Goal: Task Accomplishment & Management: Manage account settings

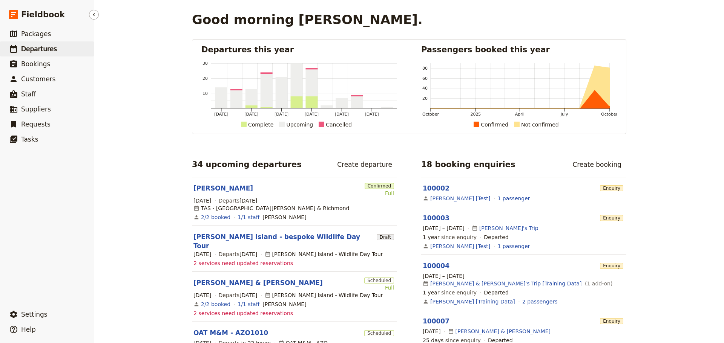
click at [38, 52] on span "Departures" at bounding box center [39, 49] width 36 height 8
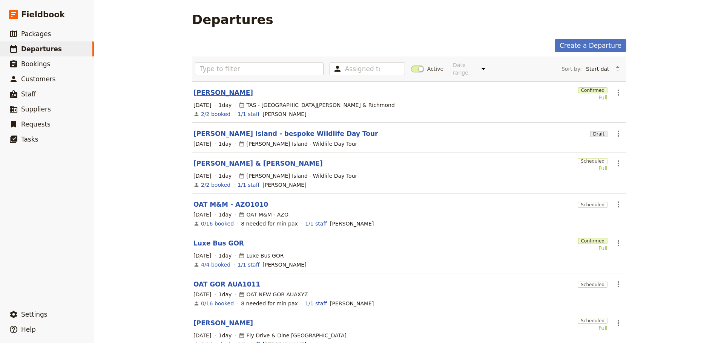
click at [203, 88] on link "[PERSON_NAME]" at bounding box center [223, 92] width 60 height 9
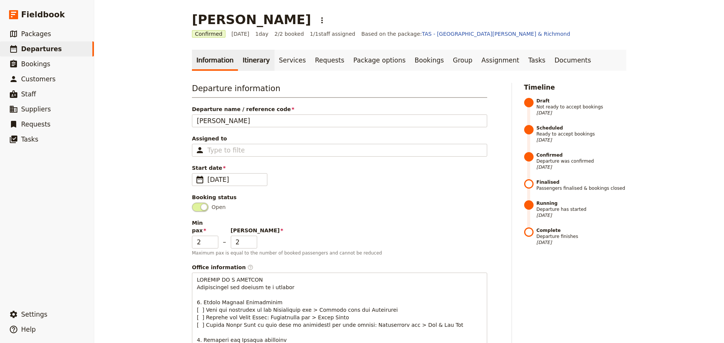
click at [238, 58] on link "Itinerary" at bounding box center [256, 60] width 36 height 21
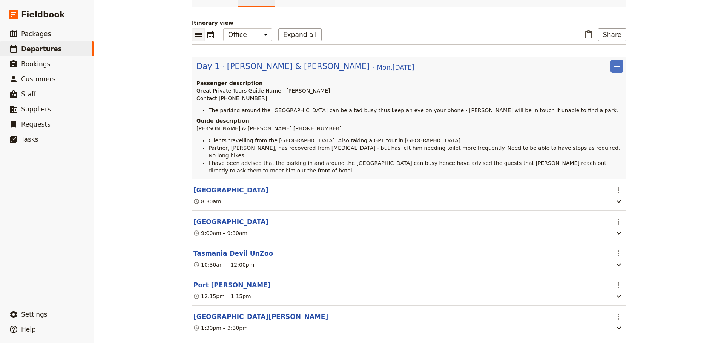
scroll to position [151, 0]
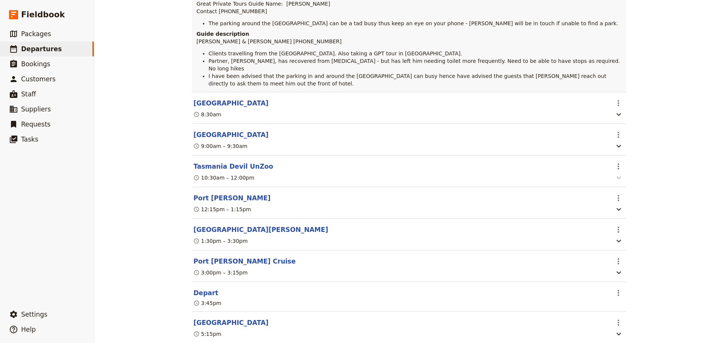
click at [614, 179] on icon "button" at bounding box center [618, 177] width 9 height 9
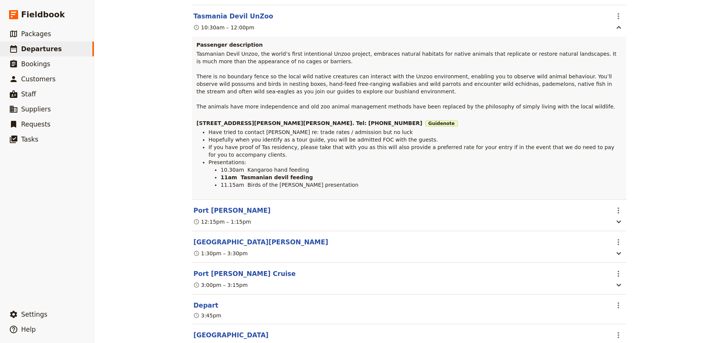
scroll to position [302, 0]
click at [616, 19] on icon "Actions" at bounding box center [618, 15] width 9 height 9
click at [620, 34] on span "Edit this itinerary item" at bounding box center [643, 34] width 59 height 8
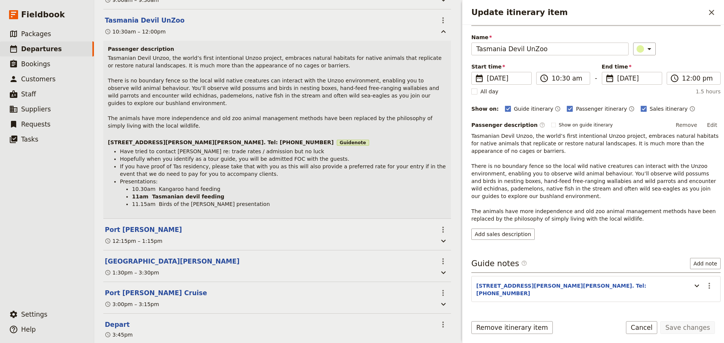
scroll to position [33, 0]
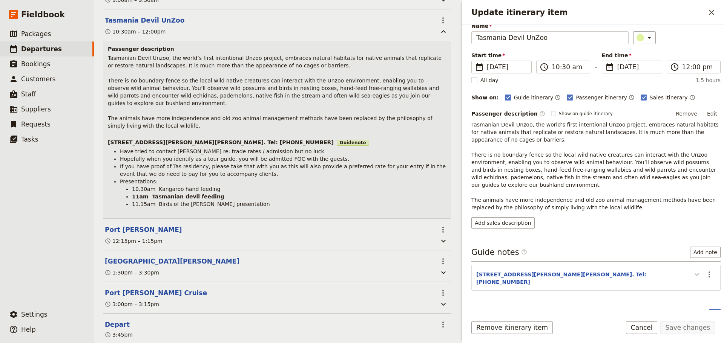
click at [691, 268] on button "Update itinerary item" at bounding box center [697, 274] width 12 height 12
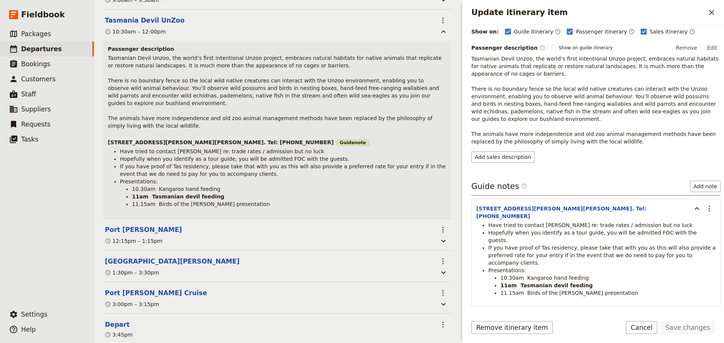
scroll to position [99, 0]
click at [705, 204] on icon "Actions" at bounding box center [709, 208] width 9 height 9
click at [699, 216] on span "Edit note" at bounding box center [687, 217] width 35 height 8
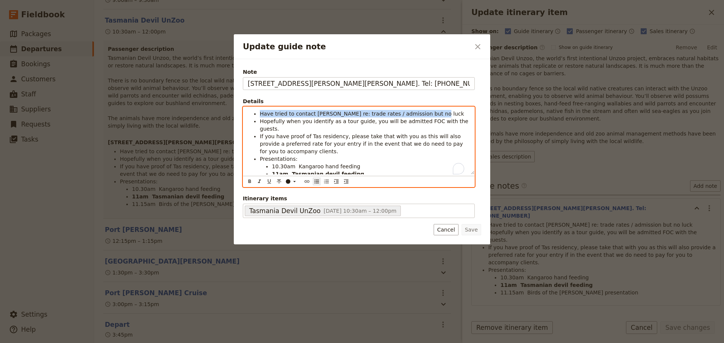
drag, startPoint x: 345, startPoint y: 114, endPoint x: 246, endPoint y: 114, distance: 98.8
click at [246, 114] on div "Have tried to contact [PERSON_NAME] re: trade rates / admission but no luck Hop…" at bounding box center [358, 140] width 231 height 67
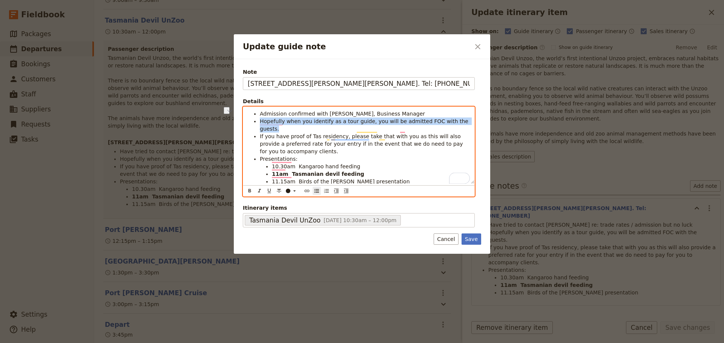
drag, startPoint x: 464, startPoint y: 122, endPoint x: 239, endPoint y: 121, distance: 225.1
click at [239, 121] on div "Note [STREET_ADDRESS][PERSON_NAME][PERSON_NAME]. Tel: [PHONE_NUMBER] Details Ad…" at bounding box center [362, 156] width 256 height 195
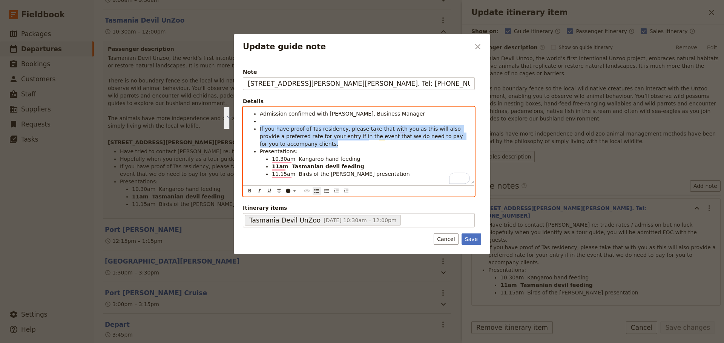
drag, startPoint x: 282, startPoint y: 141, endPoint x: 257, endPoint y: 127, distance: 28.5
click at [257, 127] on ul "Admission confirmed with [PERSON_NAME], Business Manager If you have proof of T…" at bounding box center [359, 144] width 222 height 68
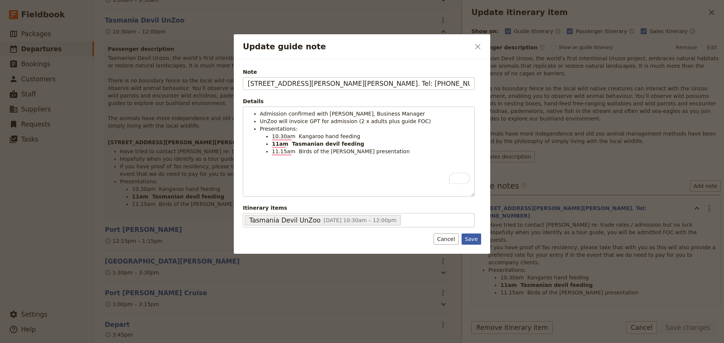
drag, startPoint x: 475, startPoint y: 242, endPoint x: 478, endPoint y: 244, distance: 4.1
click at [475, 242] on button "Save" at bounding box center [471, 239] width 20 height 11
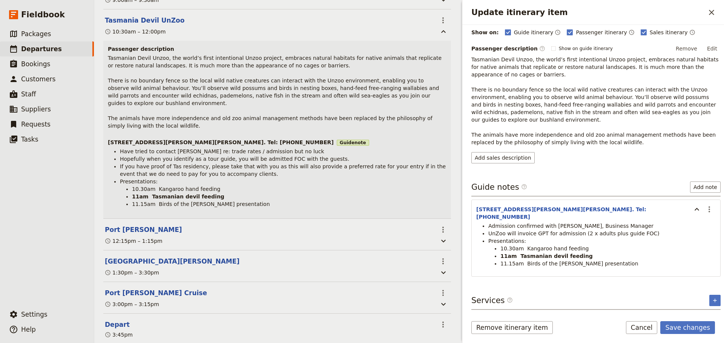
scroll to position [84, 0]
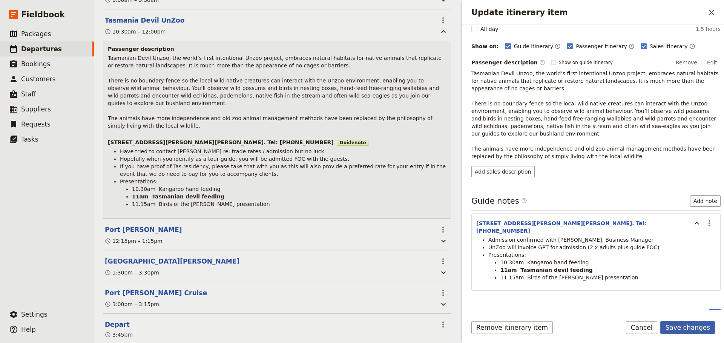
click at [689, 326] on button "Save changes" at bounding box center [687, 328] width 55 height 13
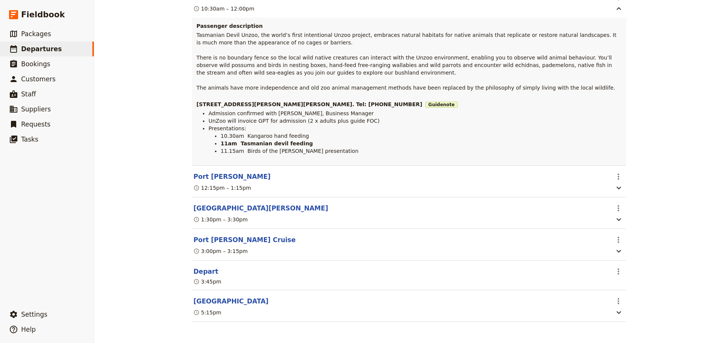
scroll to position [98, 0]
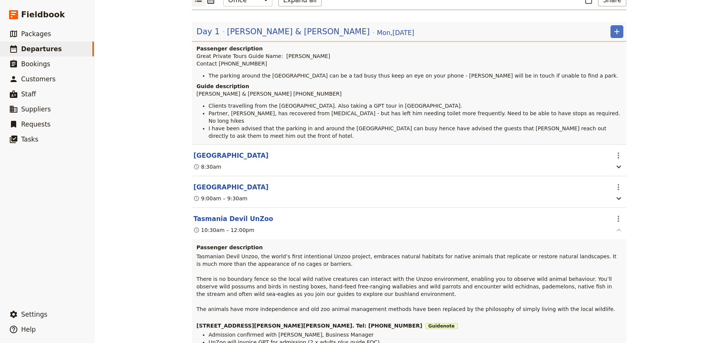
click at [620, 233] on icon "button" at bounding box center [618, 230] width 9 height 9
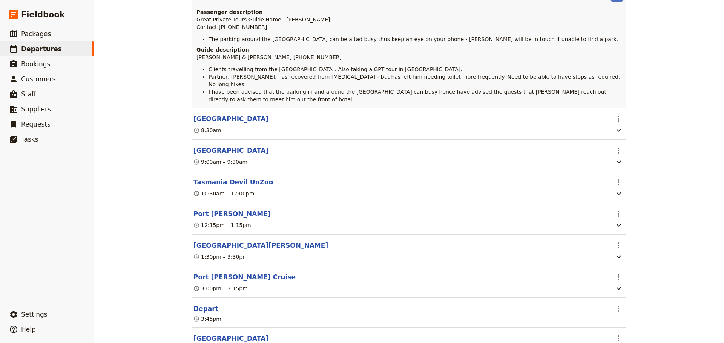
scroll to position [174, 0]
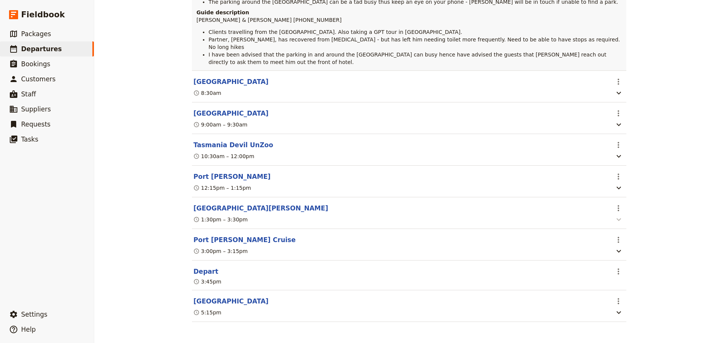
click at [614, 222] on icon "button" at bounding box center [618, 219] width 9 height 9
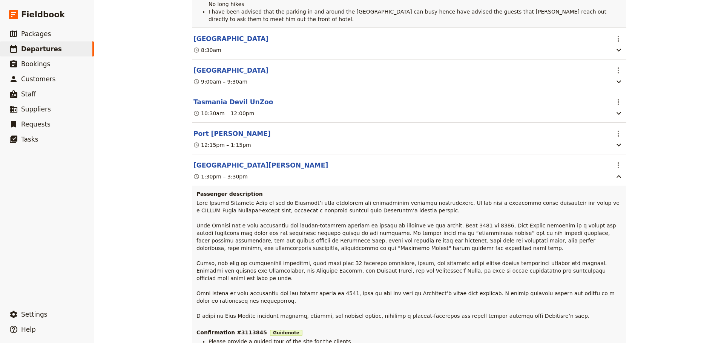
scroll to position [325, 0]
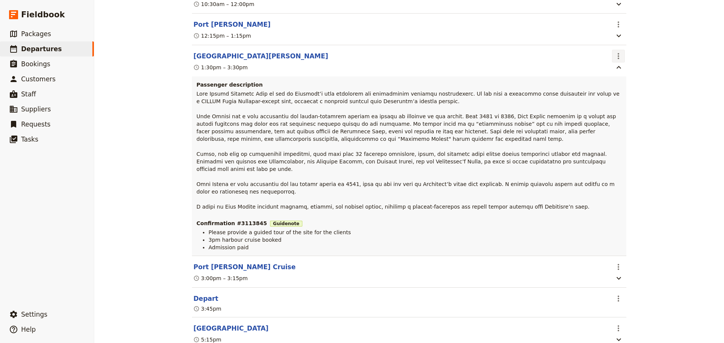
click at [617, 57] on icon "Actions" at bounding box center [618, 56] width 2 height 6
click at [30, 47] on span "Departures" at bounding box center [41, 49] width 41 height 8
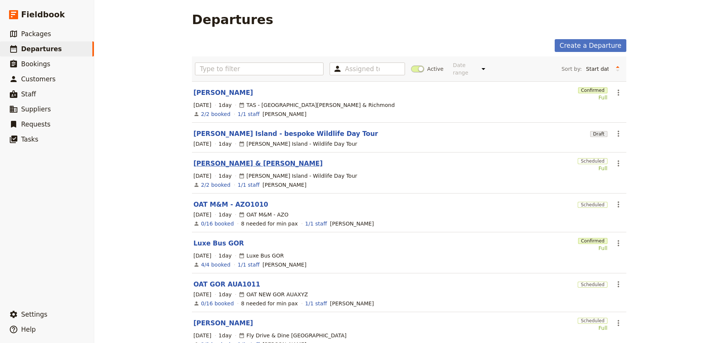
click at [215, 159] on link "[PERSON_NAME] & [PERSON_NAME]" at bounding box center [257, 163] width 129 height 9
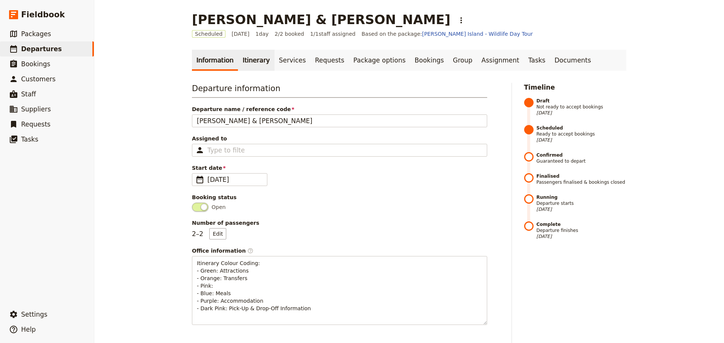
click at [254, 59] on link "Itinerary" at bounding box center [256, 60] width 36 height 21
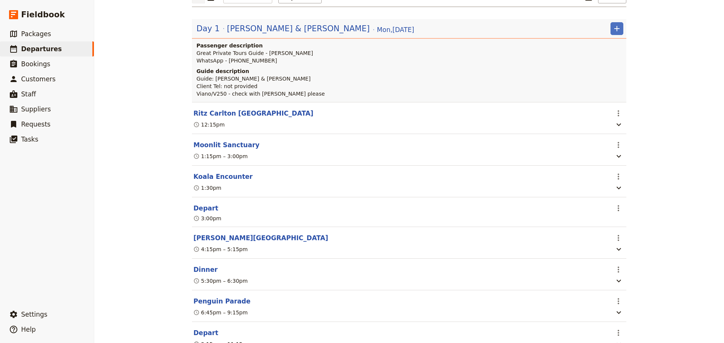
scroll to position [113, 0]
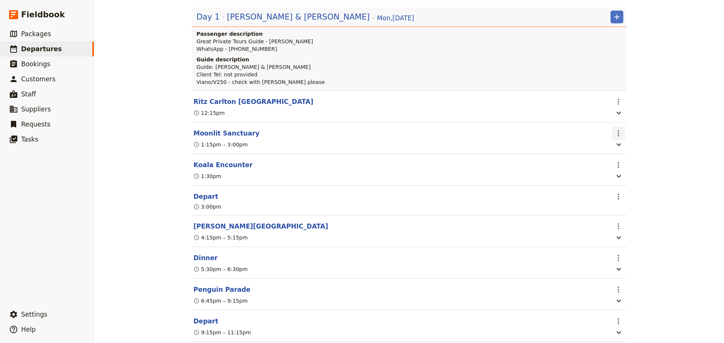
click at [614, 138] on icon "Actions" at bounding box center [618, 133] width 9 height 9
click at [614, 157] on button "Edit this itinerary item" at bounding box center [647, 158] width 75 height 11
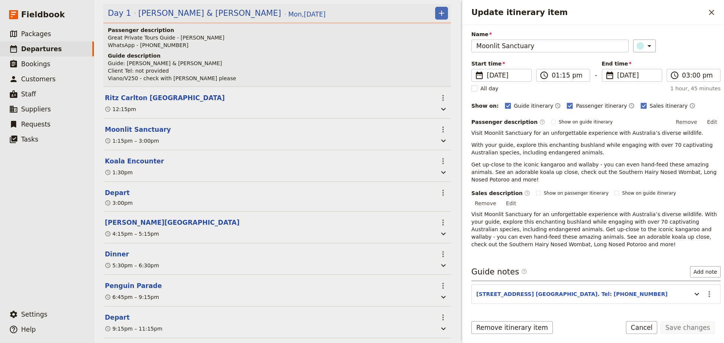
scroll to position [43, 0]
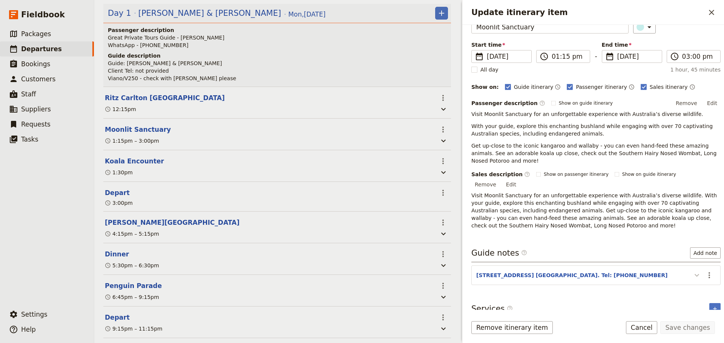
click at [696, 269] on button "Update itinerary item" at bounding box center [697, 275] width 12 height 12
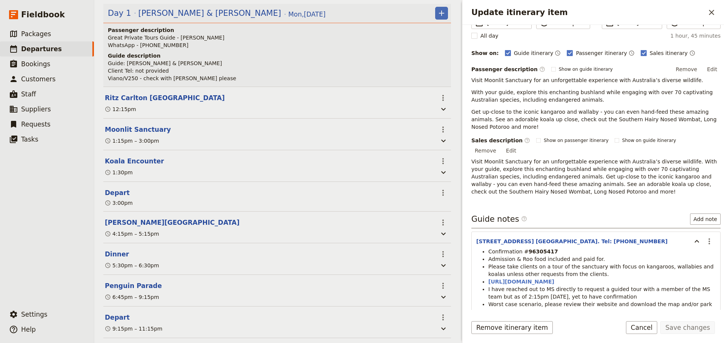
scroll to position [134, 0]
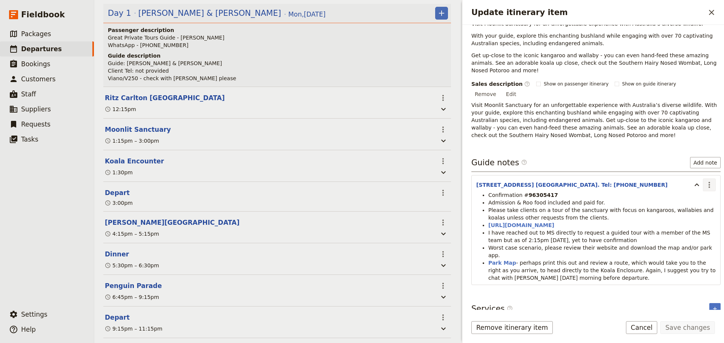
click at [705, 181] on icon "Actions" at bounding box center [709, 185] width 9 height 9
click at [692, 193] on span "Edit note" at bounding box center [682, 193] width 24 height 8
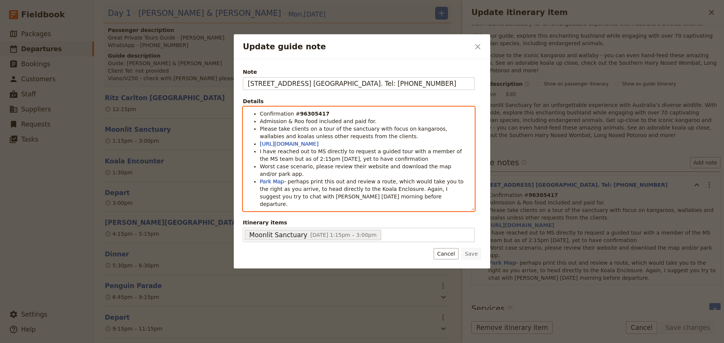
click at [283, 123] on span "Admission & Roo food included and paid for." at bounding box center [318, 121] width 117 height 6
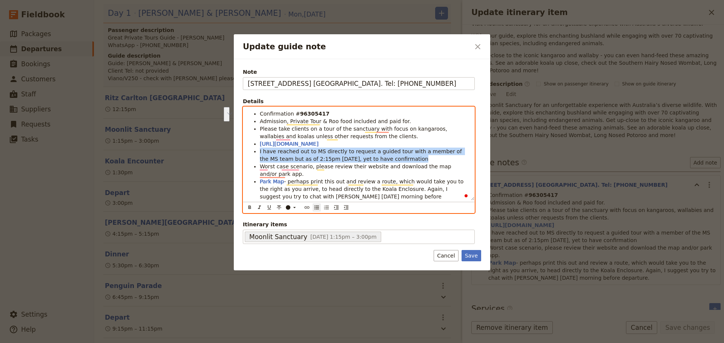
drag, startPoint x: 380, startPoint y: 166, endPoint x: 247, endPoint y: 161, distance: 132.4
click at [247, 161] on div "Confirmation # 96305417 Admission, Private Tour & Roo food included and paid fo…" at bounding box center [358, 153] width 231 height 93
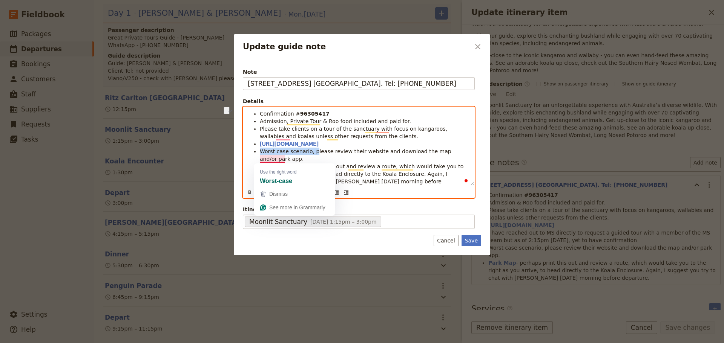
drag, startPoint x: 311, startPoint y: 159, endPoint x: 260, endPoint y: 159, distance: 51.3
click at [260, 159] on span "Worst case scenario, please review their website and download the map and/or pa…" at bounding box center [356, 156] width 193 height 14
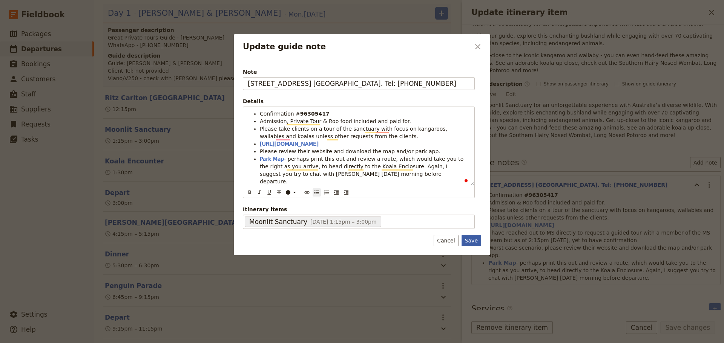
click at [476, 240] on button "Save" at bounding box center [471, 240] width 20 height 11
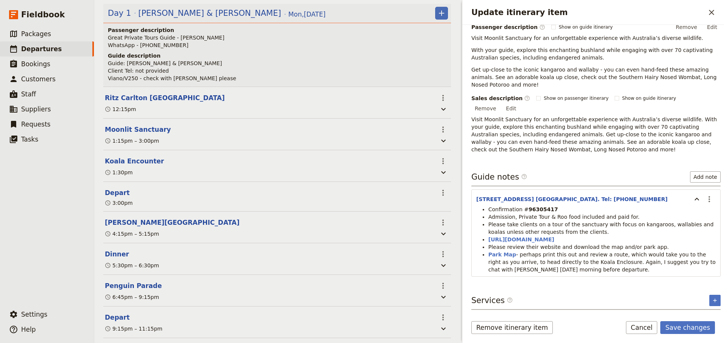
scroll to position [119, 0]
click at [696, 325] on button "Save changes" at bounding box center [687, 328] width 55 height 13
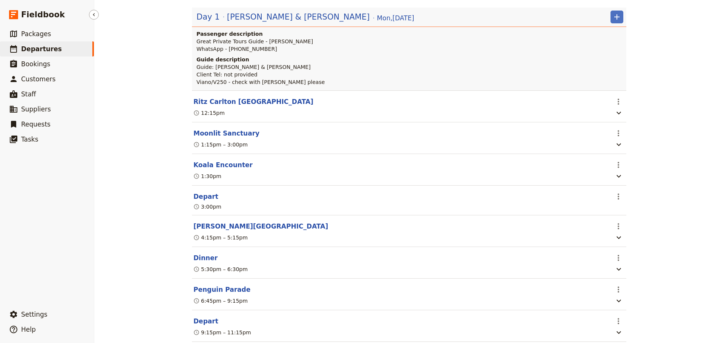
click at [41, 46] on span "Departures" at bounding box center [41, 49] width 41 height 8
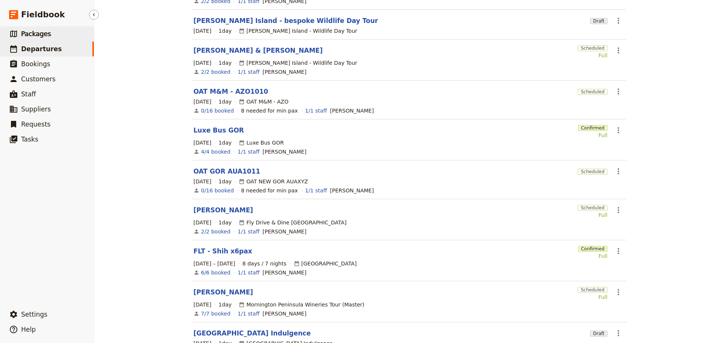
click at [41, 29] on link "​ Packages" at bounding box center [47, 33] width 94 height 15
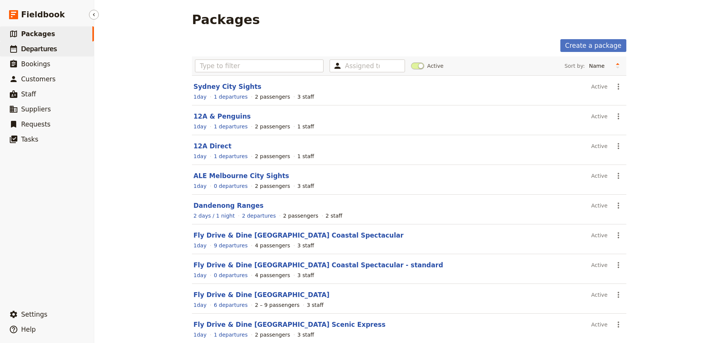
click at [36, 49] on span "Departures" at bounding box center [39, 49] width 36 height 8
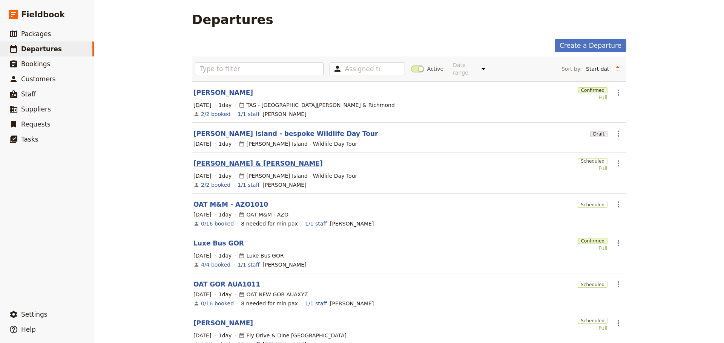
click at [208, 159] on link "[PERSON_NAME] & [PERSON_NAME]" at bounding box center [257, 163] width 129 height 9
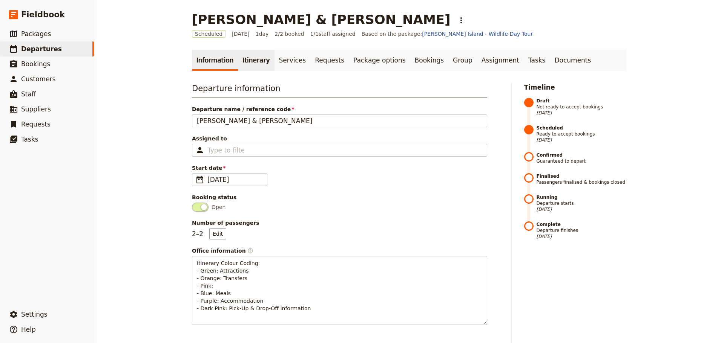
click at [245, 62] on link "Itinerary" at bounding box center [256, 60] width 36 height 21
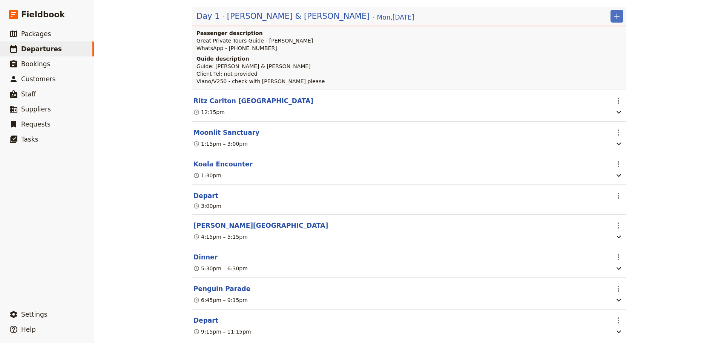
scroll to position [145, 0]
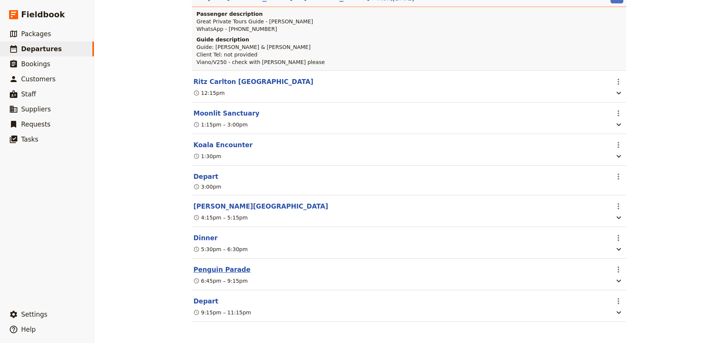
click at [200, 269] on button "Penguin Parade" at bounding box center [221, 269] width 57 height 9
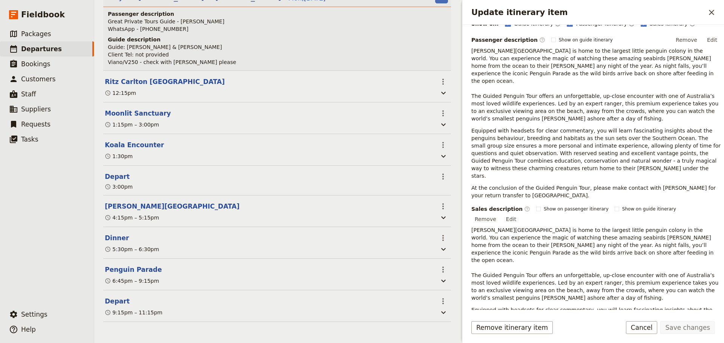
scroll to position [188, 0]
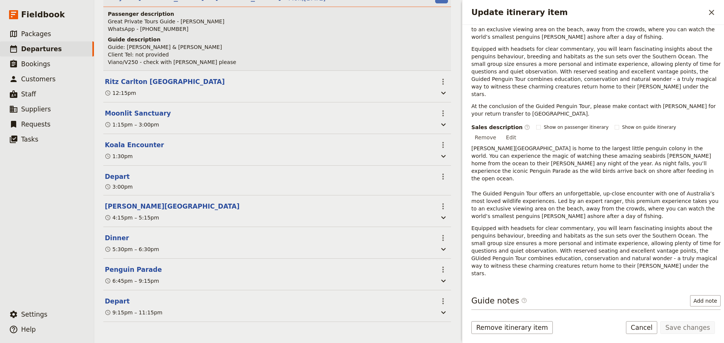
click at [705, 319] on icon "Actions" at bounding box center [709, 323] width 9 height 9
click at [695, 297] on span "Edit note" at bounding box center [687, 301] width 35 height 8
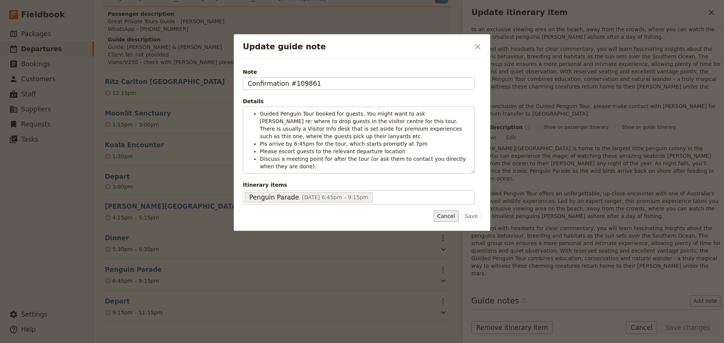
click at [447, 211] on button "Cancel" at bounding box center [446, 216] width 25 height 11
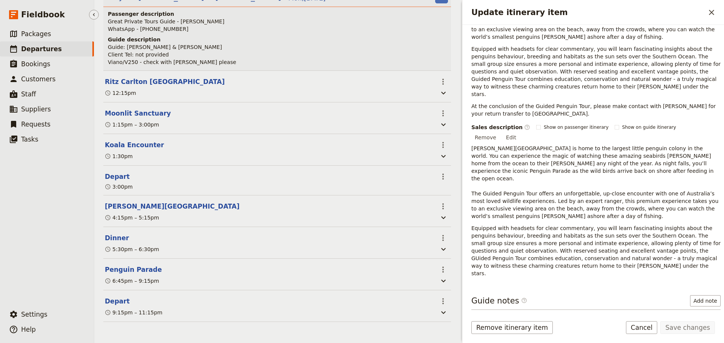
drag, startPoint x: 46, startPoint y: 52, endPoint x: 43, endPoint y: 46, distance: 6.9
click at [46, 52] on span "Departures" at bounding box center [41, 49] width 41 height 8
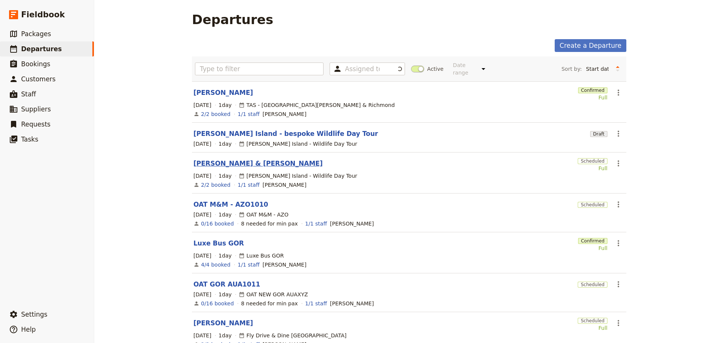
click at [217, 159] on link "[PERSON_NAME] & [PERSON_NAME]" at bounding box center [257, 163] width 129 height 9
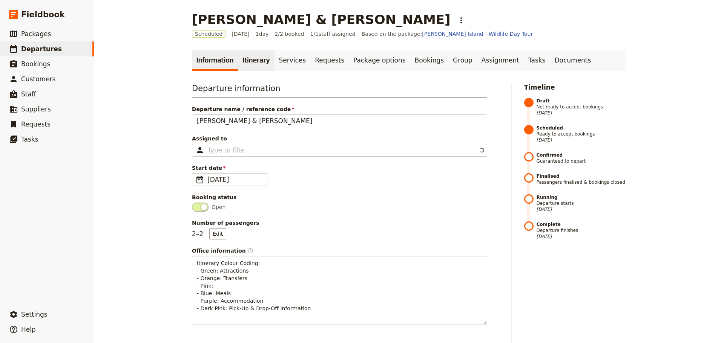
click at [240, 58] on link "Itinerary" at bounding box center [256, 60] width 36 height 21
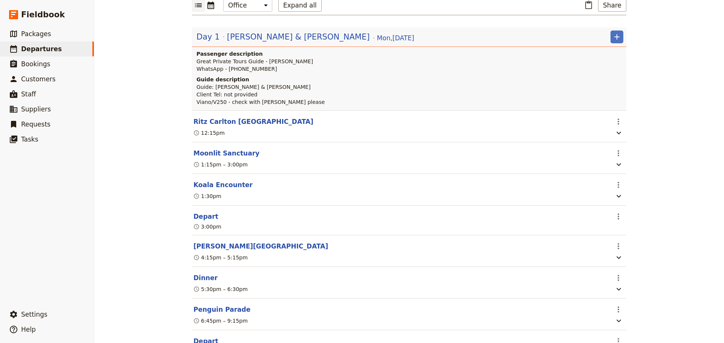
scroll to position [145, 0]
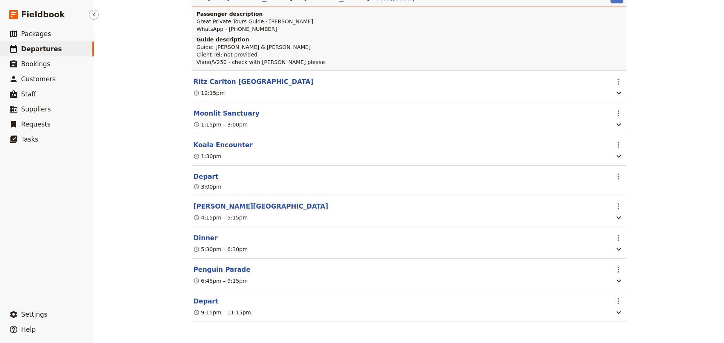
click at [32, 46] on span "Departures" at bounding box center [41, 49] width 41 height 8
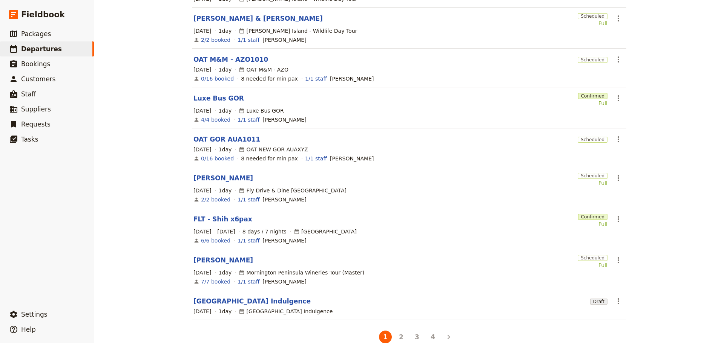
scroll to position [32, 0]
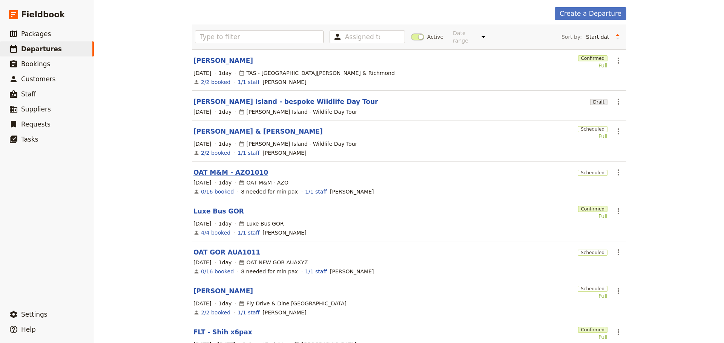
click at [220, 168] on link "OAT M&M - AZO1010" at bounding box center [230, 172] width 75 height 9
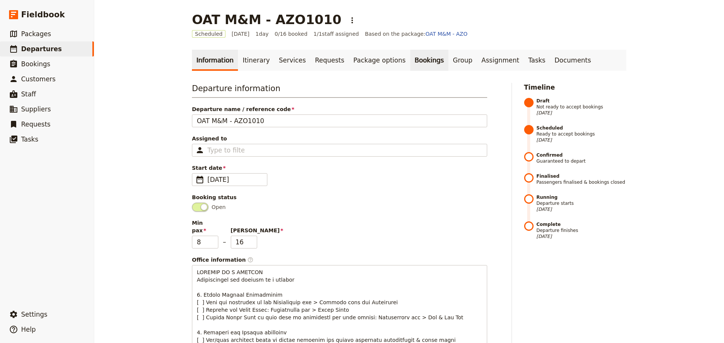
click at [410, 60] on link "Bookings" at bounding box center [429, 60] width 38 height 21
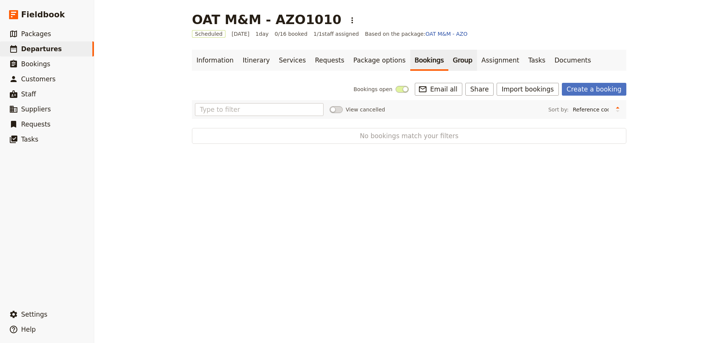
click at [448, 56] on link "Group" at bounding box center [462, 60] width 29 height 21
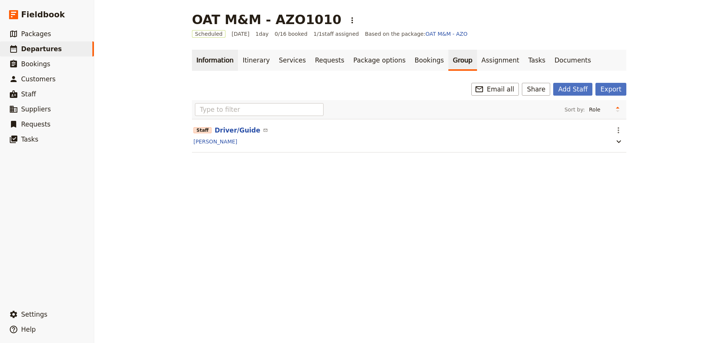
click at [204, 59] on link "Information" at bounding box center [215, 60] width 46 height 21
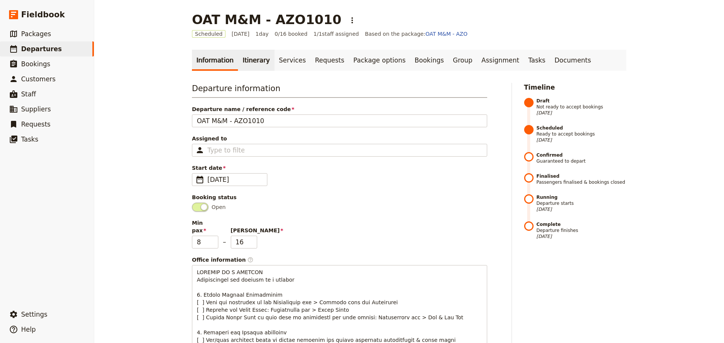
click at [256, 60] on link "Itinerary" at bounding box center [256, 60] width 36 height 21
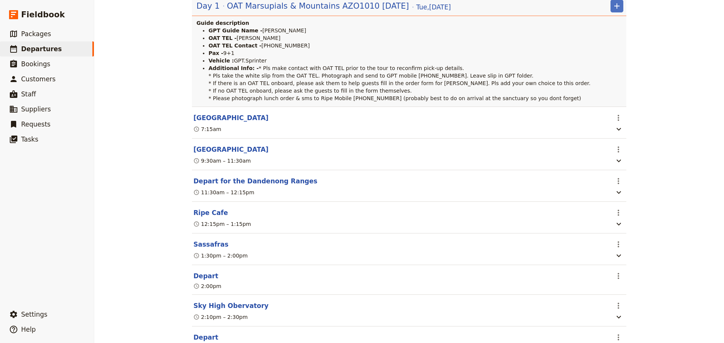
scroll to position [151, 0]
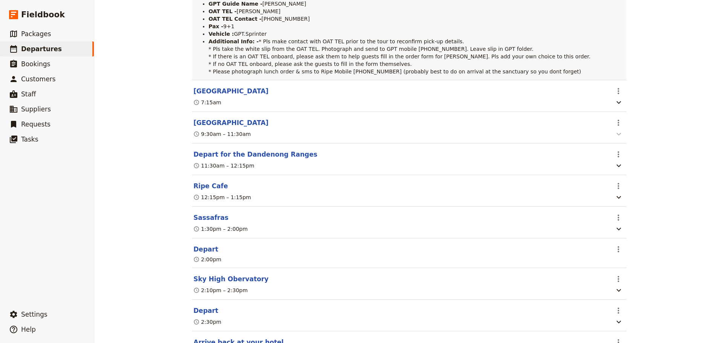
click at [617, 139] on icon "button" at bounding box center [618, 134] width 9 height 9
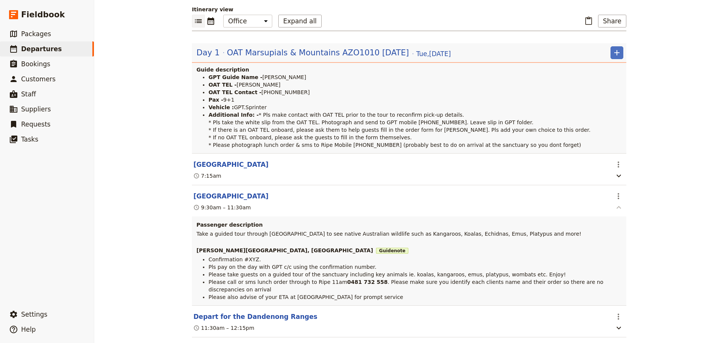
scroll to position [0, 0]
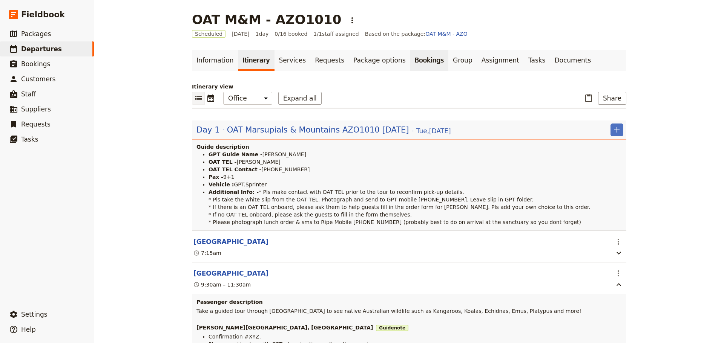
click at [410, 60] on link "Bookings" at bounding box center [429, 60] width 38 height 21
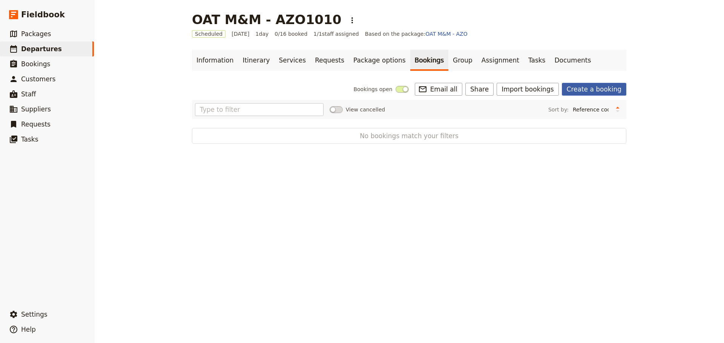
click at [585, 89] on link "Create a booking" at bounding box center [594, 89] width 64 height 13
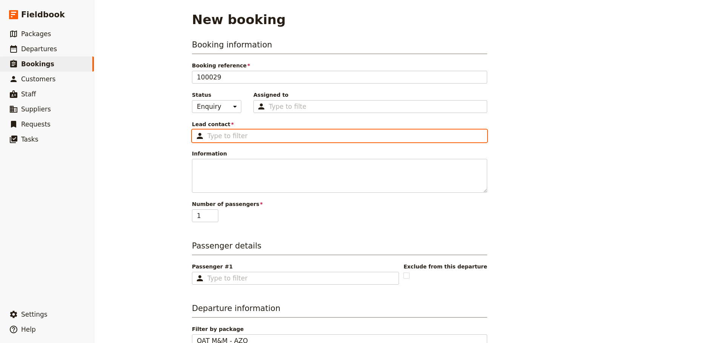
click at [245, 135] on input "Lead contact ​" at bounding box center [344, 136] width 275 height 9
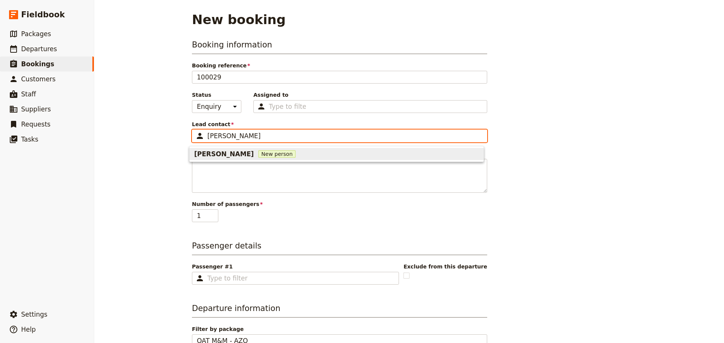
click at [258, 153] on span "New person" at bounding box center [276, 154] width 37 height 8
type input "[PERSON_NAME]"
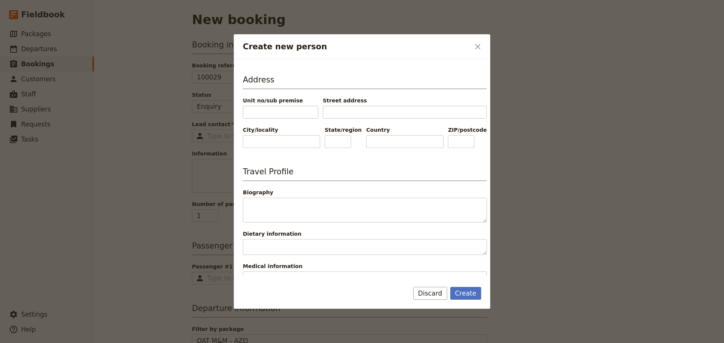
scroll to position [226, 0]
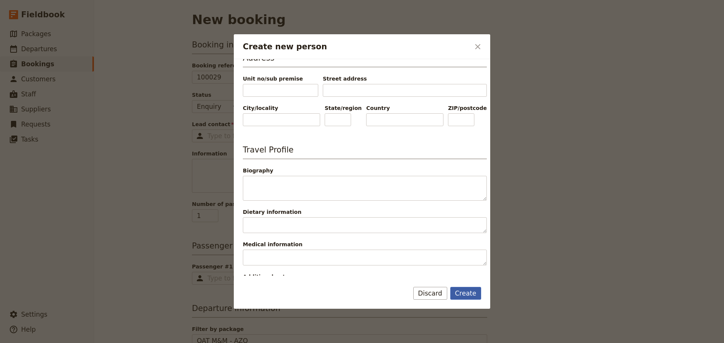
type input "[PERSON_NAME]"
click at [475, 295] on button "Create" at bounding box center [465, 293] width 31 height 13
type input "[PERSON_NAME]"
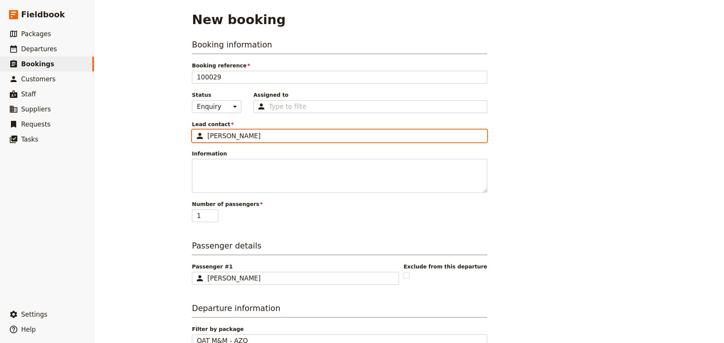
scroll to position [0, 0]
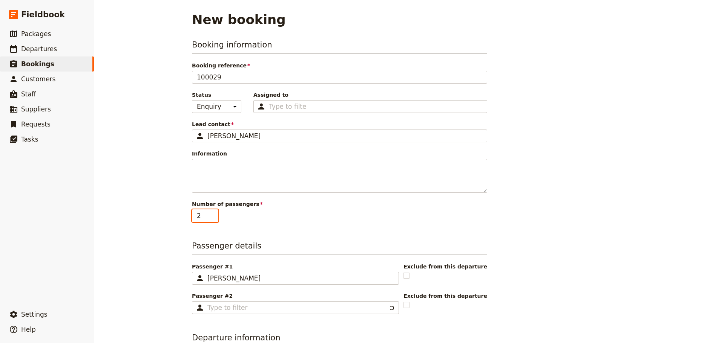
click at [210, 213] on input "2" at bounding box center [205, 216] width 26 height 13
click at [210, 213] on input "3" at bounding box center [205, 216] width 26 height 13
click at [210, 213] on input "4" at bounding box center [205, 216] width 26 height 13
click at [210, 213] on input "5" at bounding box center [205, 216] width 26 height 13
click at [210, 213] on input "6" at bounding box center [205, 216] width 26 height 13
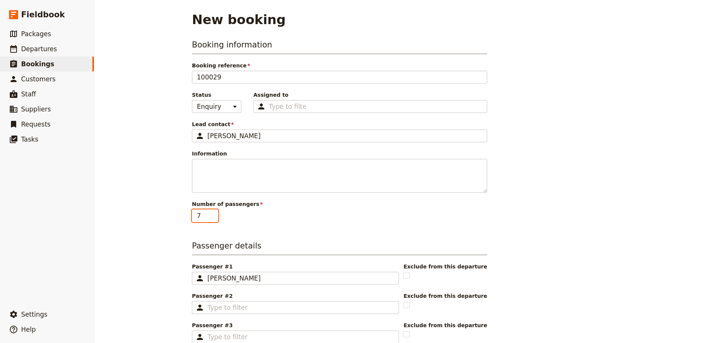
click at [210, 213] on input "7" at bounding box center [205, 216] width 26 height 13
click at [210, 213] on input "8" at bounding box center [205, 216] width 26 height 13
type input "9"
click at [210, 213] on input "9" at bounding box center [205, 216] width 26 height 13
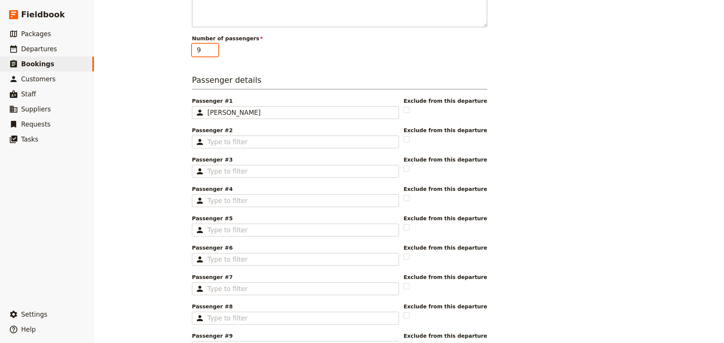
scroll to position [188, 0]
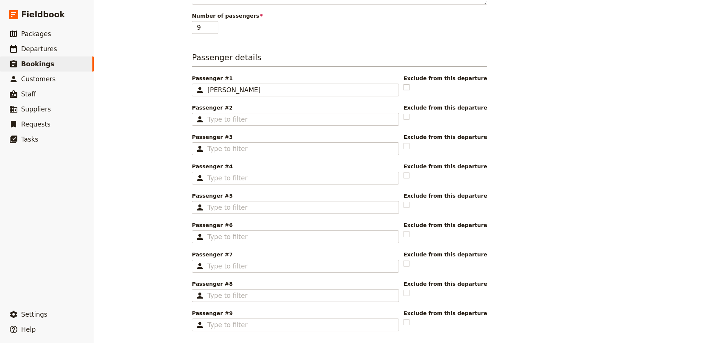
click at [409, 86] on rect at bounding box center [407, 87] width 6 height 6
click at [403, 84] on input "checkbox" at bounding box center [403, 83] width 0 height 0
checkbox input "true"
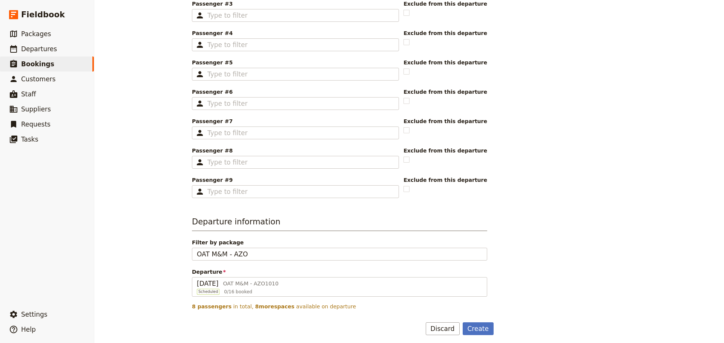
scroll to position [326, 0]
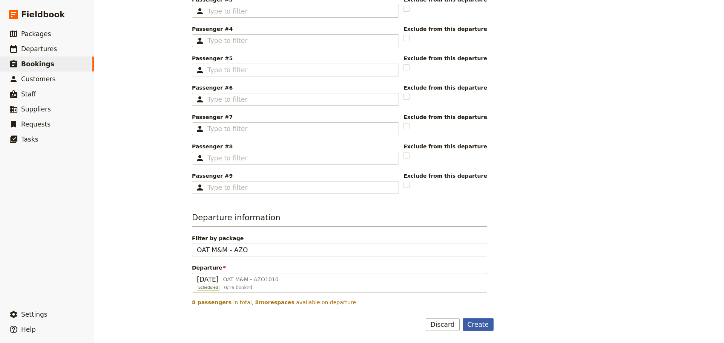
click at [471, 321] on button "Create" at bounding box center [478, 325] width 31 height 13
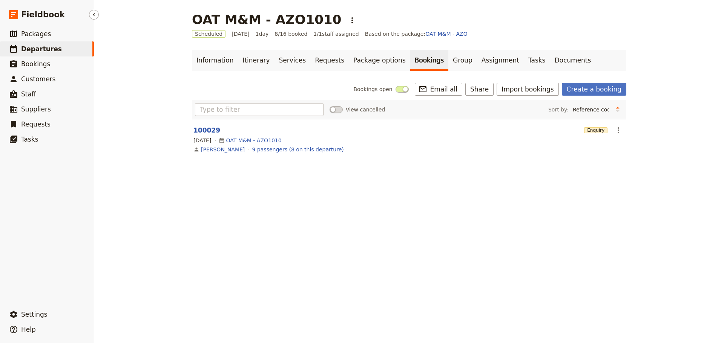
click at [52, 51] on span "Departures" at bounding box center [41, 49] width 41 height 8
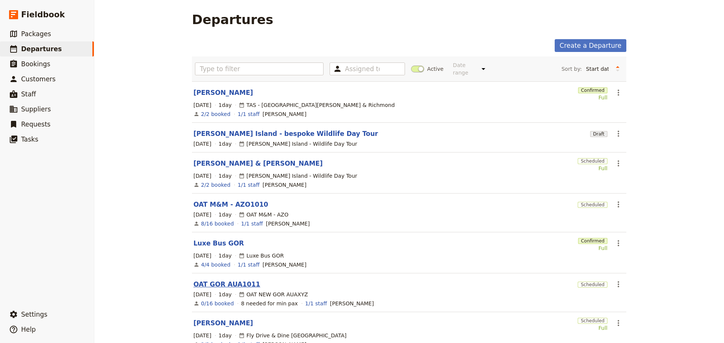
click at [208, 280] on link "OAT GOR AUA1011" at bounding box center [226, 284] width 67 height 9
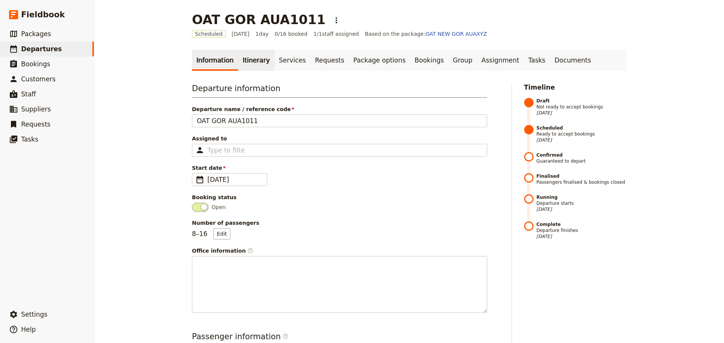
click at [240, 59] on link "Itinerary" at bounding box center [256, 60] width 36 height 21
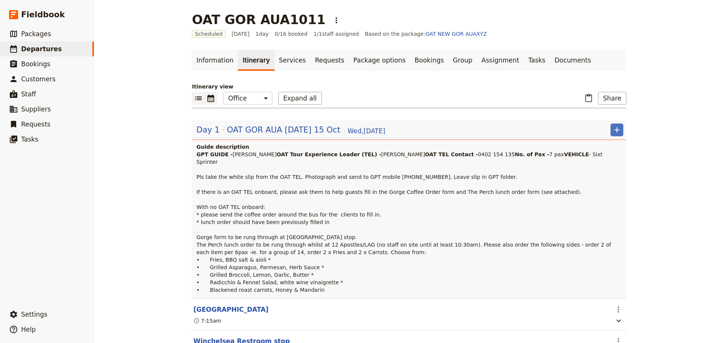
click at [208, 94] on icon "Calendar view" at bounding box center [210, 98] width 9 height 9
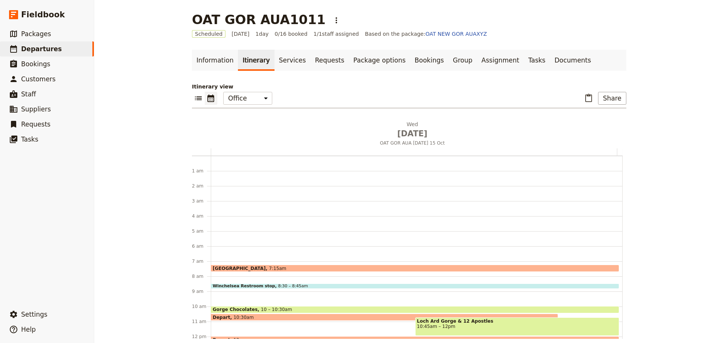
scroll to position [98, 0]
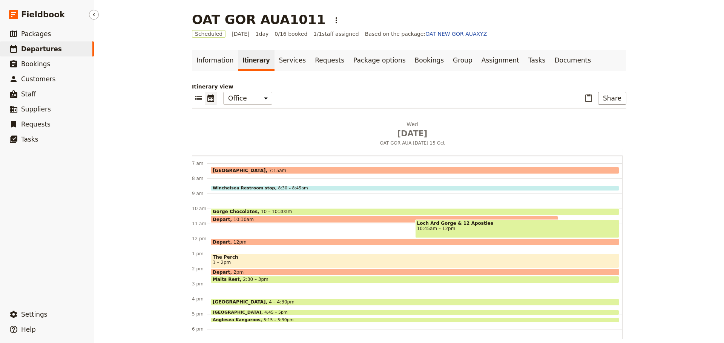
click at [22, 48] on span "Departures" at bounding box center [41, 49] width 41 height 8
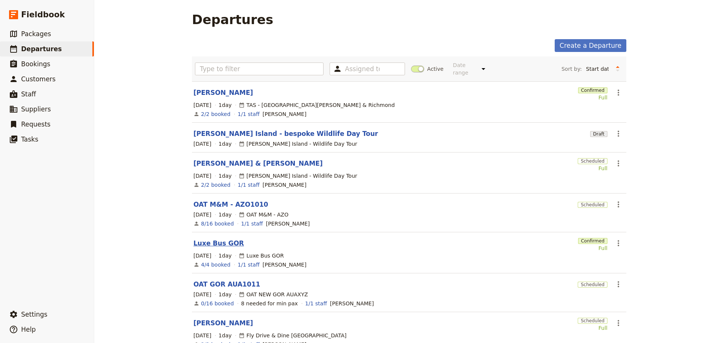
click at [205, 239] on link "Luxe Bus GOR" at bounding box center [218, 243] width 51 height 9
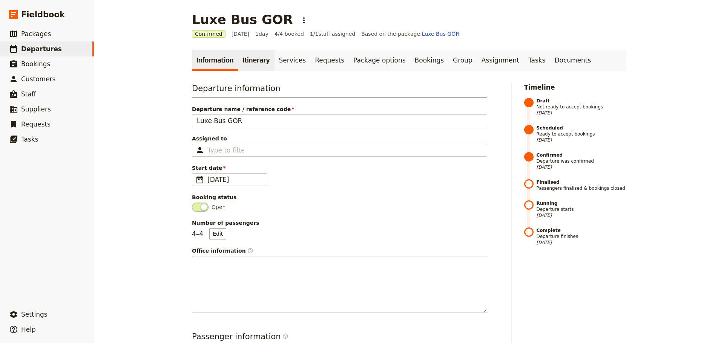
click at [241, 65] on link "Itinerary" at bounding box center [256, 60] width 36 height 21
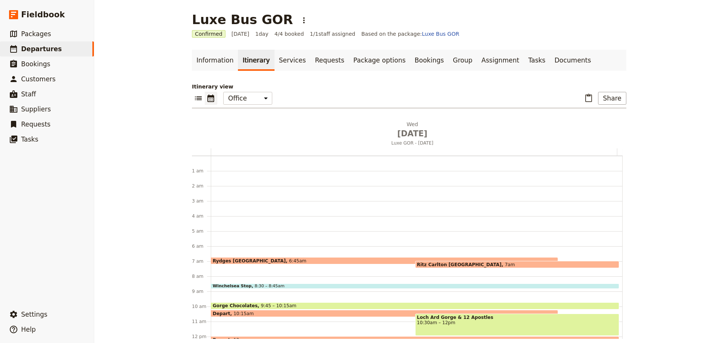
scroll to position [94, 0]
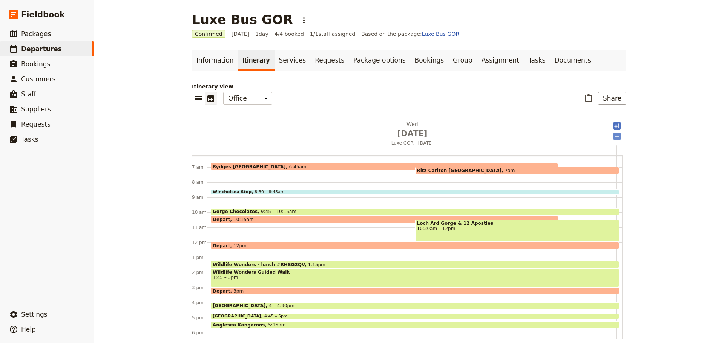
click at [614, 138] on icon "Add after day 1" at bounding box center [617, 137] width 8 height 8
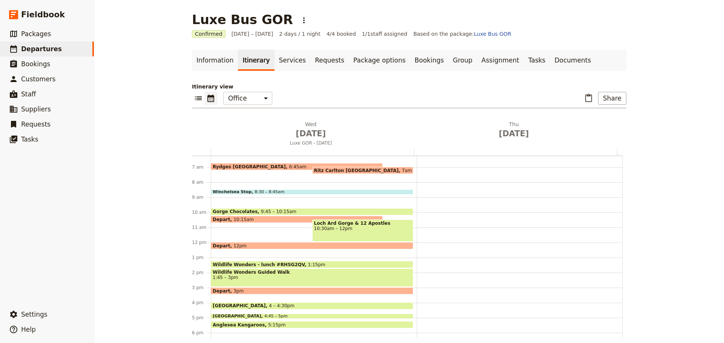
click at [625, 110] on main "Luxe Bus GOR ​ Confirmed [DATE] – [DATE] 2 days / 1 night 4/4 booked 1 / 1 staf…" at bounding box center [409, 175] width 452 height 351
click at [607, 123] on icon "Delete Thu Oct 16" at bounding box center [608, 124] width 5 height 5
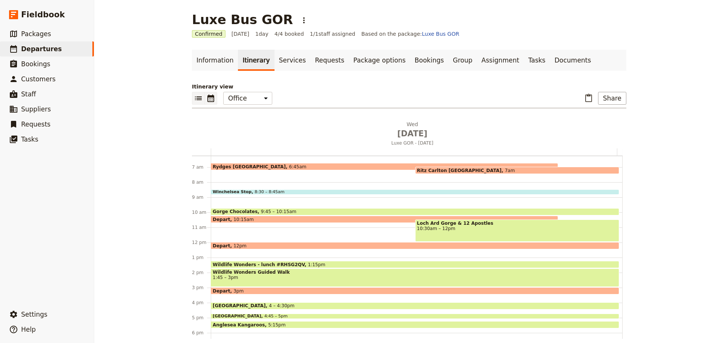
click at [195, 101] on icon "List view" at bounding box center [198, 98] width 9 height 9
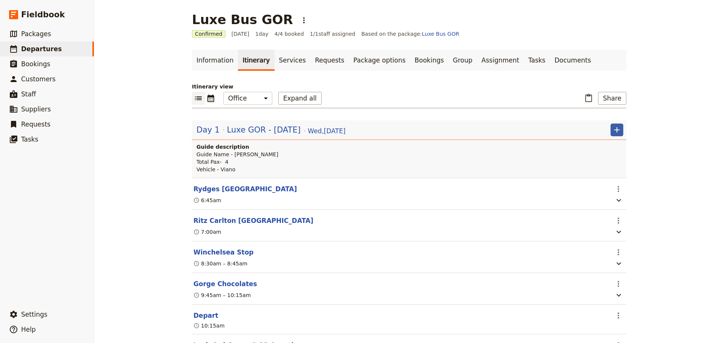
click at [615, 133] on icon "Add" at bounding box center [616, 130] width 9 height 9
click at [610, 146] on span "Add itinerary item" at bounding box center [591, 147] width 48 height 8
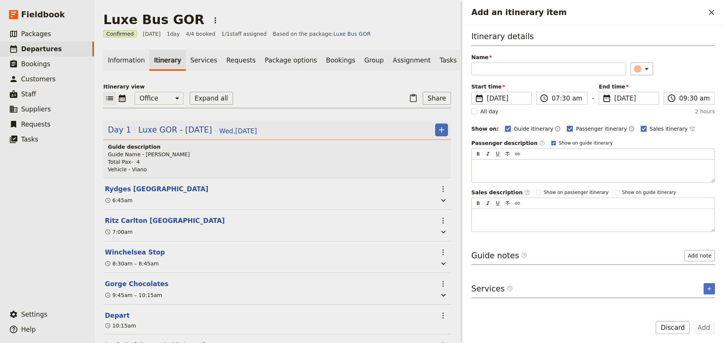
click at [551, 144] on rect "Add an itinerary item" at bounding box center [553, 143] width 4 height 4
click at [551, 140] on input "Show on guide itinerary" at bounding box center [551, 140] width 0 height 0
checkbox input "false"
click at [701, 258] on button "Add note" at bounding box center [699, 255] width 31 height 11
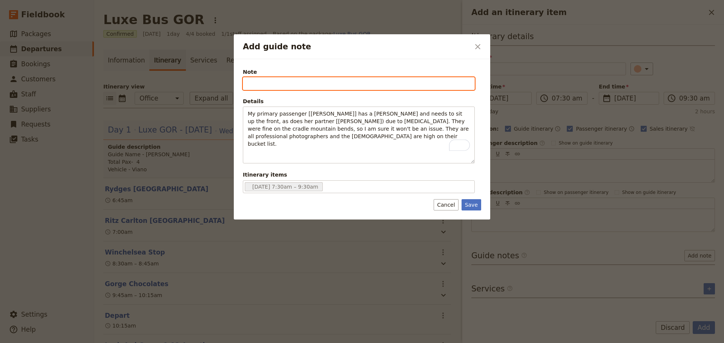
click at [299, 85] on input "Note" at bounding box center [359, 83] width 232 height 13
type input "OAT pax"
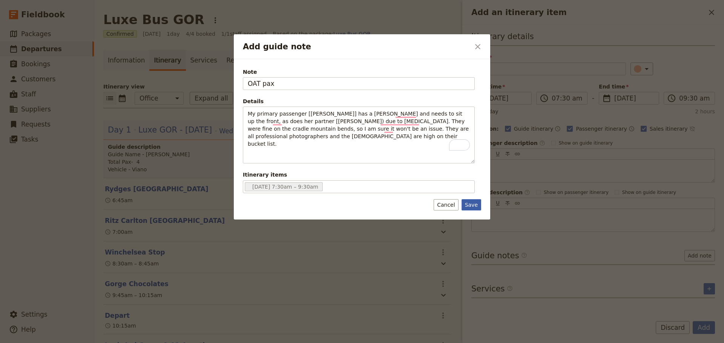
click at [468, 207] on button "Save" at bounding box center [471, 204] width 20 height 11
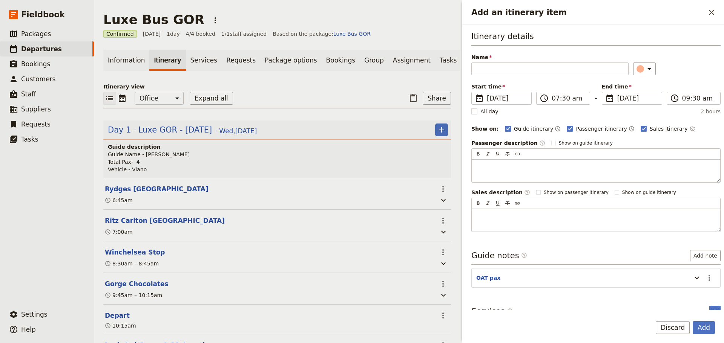
click at [486, 61] on span "Name" at bounding box center [549, 58] width 157 height 8
click at [486, 63] on input "Name" at bounding box center [549, 69] width 157 height 13
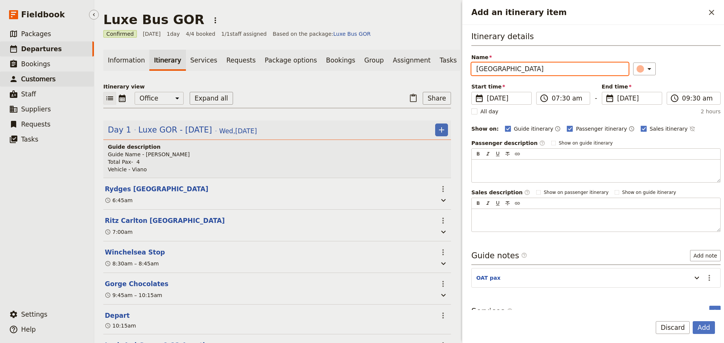
type input "[GEOGRAPHIC_DATA]"
drag, startPoint x: 702, startPoint y: 278, endPoint x: 709, endPoint y: 278, distance: 6.8
click at [705, 278] on icon "Actions" at bounding box center [709, 278] width 9 height 9
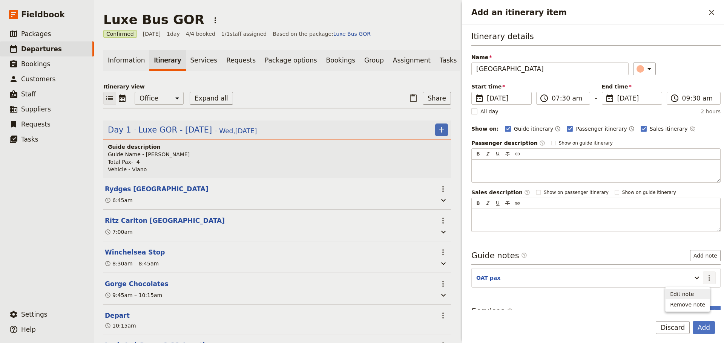
click at [695, 296] on span "Edit note" at bounding box center [687, 295] width 35 height 8
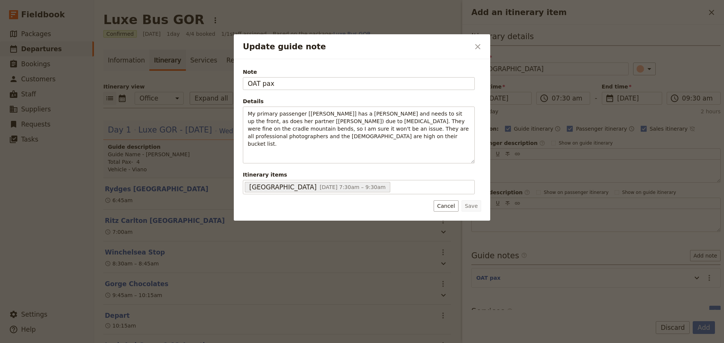
drag, startPoint x: 273, startPoint y: 84, endPoint x: 242, endPoint y: 84, distance: 30.5
click at [241, 84] on div "Note OAT pax Details My primary passenger [[PERSON_NAME]] has a [PERSON_NAME] a…" at bounding box center [362, 140] width 256 height 162
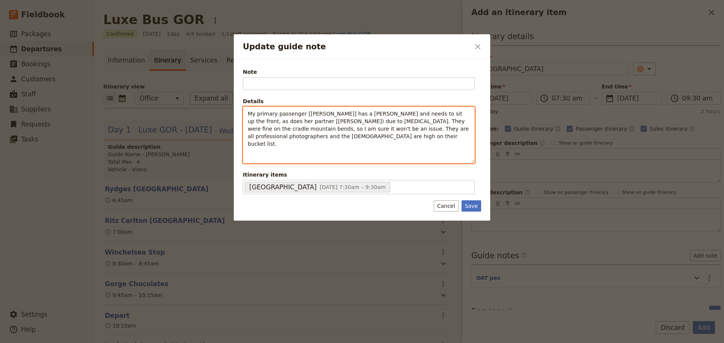
click at [247, 113] on div "My primary passenger [[PERSON_NAME]] has a [PERSON_NAME] and needs to sit up th…" at bounding box center [358, 135] width 231 height 56
paste div "To enrich screen reader interactions, please activate Accessibility in Grammarl…"
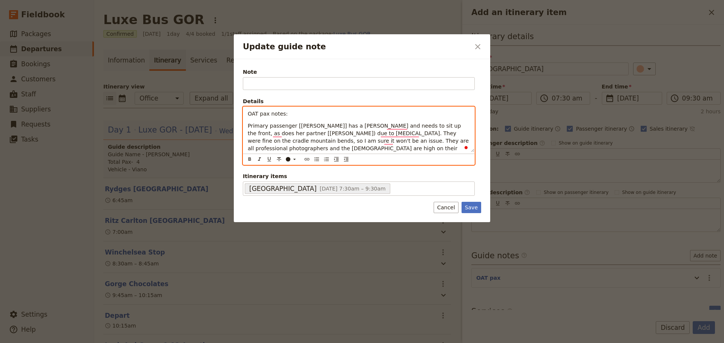
click at [280, 113] on span "OAT pax notes:" at bounding box center [268, 114] width 40 height 6
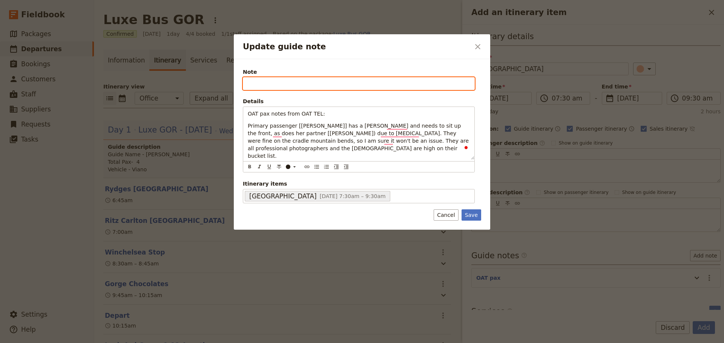
click at [273, 84] on input "Note" at bounding box center [359, 83] width 232 height 13
type input "[STREET_ADDRESS]"
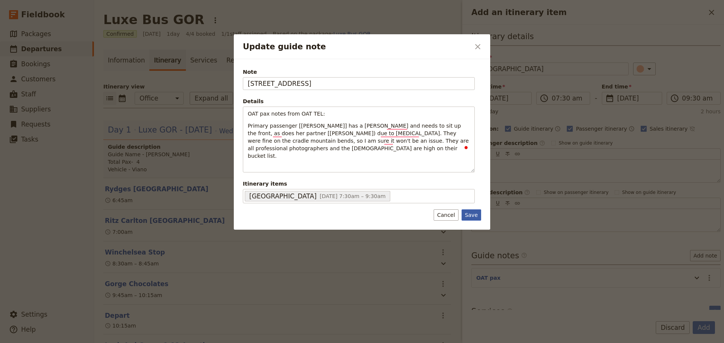
click at [470, 210] on button "Save" at bounding box center [471, 215] width 20 height 11
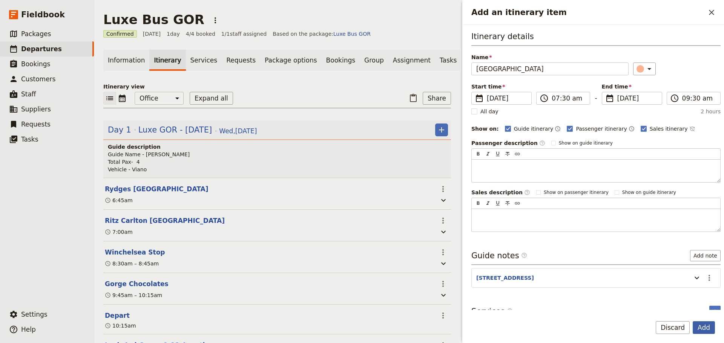
click at [709, 326] on button "Add" at bounding box center [704, 328] width 22 height 13
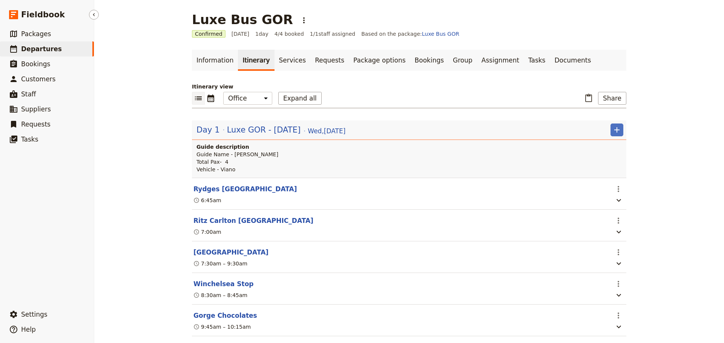
click at [50, 50] on span "Departures" at bounding box center [41, 49] width 41 height 8
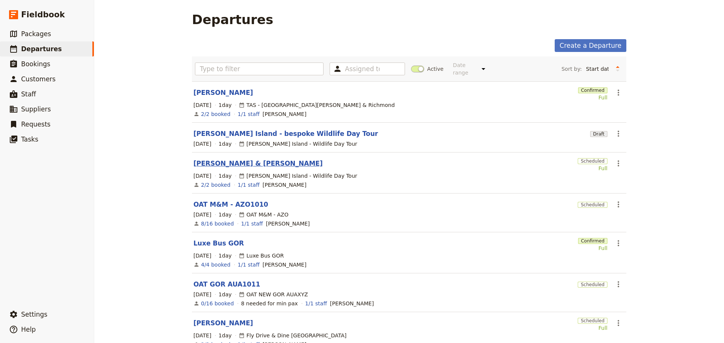
click at [200, 160] on link "[PERSON_NAME] & [PERSON_NAME]" at bounding box center [257, 163] width 129 height 9
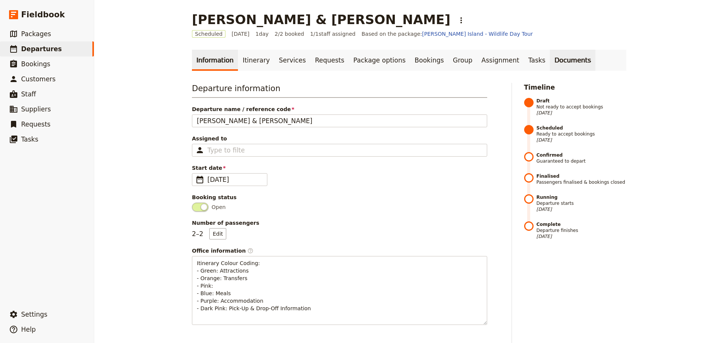
click at [550, 66] on link "Documents" at bounding box center [573, 60] width 46 height 21
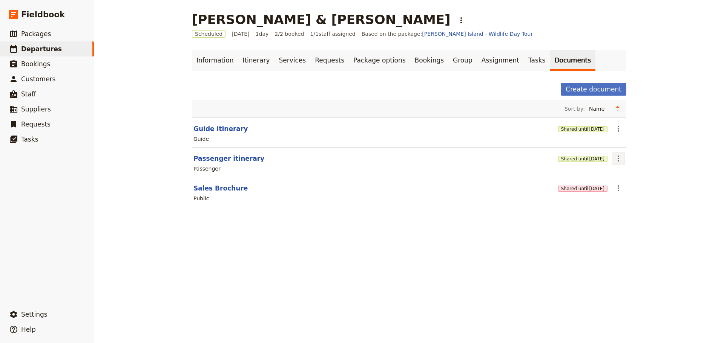
click at [619, 160] on icon "Actions" at bounding box center [618, 158] width 9 height 9
click at [622, 174] on span "Share" at bounding box center [621, 176] width 15 height 8
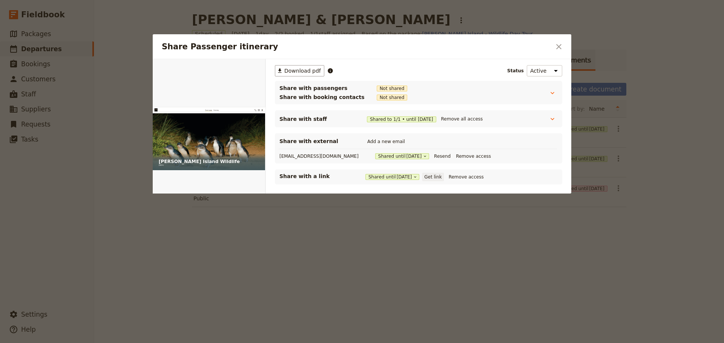
click at [439, 179] on button "Get link" at bounding box center [432, 177] width 21 height 8
click at [559, 42] on button "​" at bounding box center [558, 46] width 13 height 13
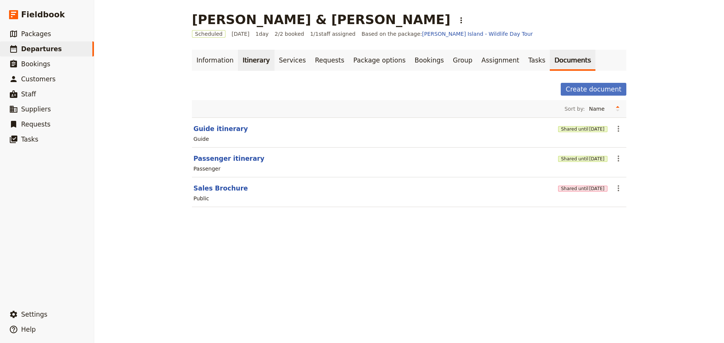
click at [241, 57] on link "Itinerary" at bounding box center [256, 60] width 36 height 21
